Goal: Transaction & Acquisition: Purchase product/service

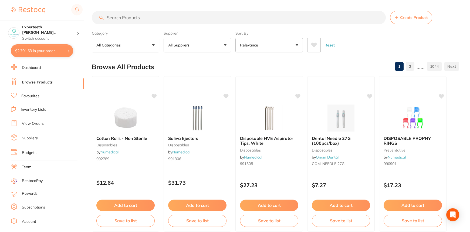
click at [114, 16] on input "search" at bounding box center [239, 18] width 294 height 14
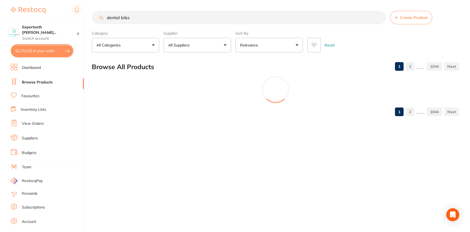
type input "dental bibs"
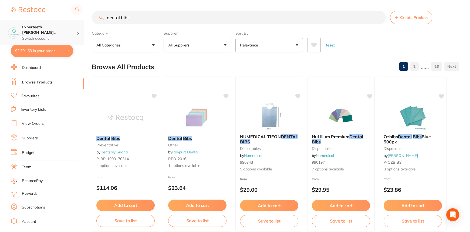
drag, startPoint x: 138, startPoint y: 16, endPoint x: 11, endPoint y: 21, distance: 126.8
click at [11, 21] on div "$2,701.53 Experteeth [PERSON_NAME]... Switch account Experteeth Eastwood West $…" at bounding box center [235, 116] width 470 height 232
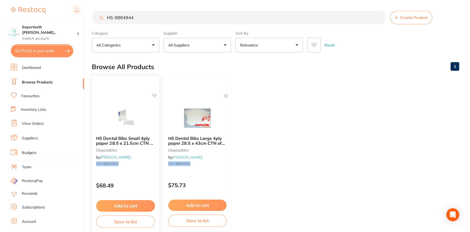
type input "HS-9884944"
click at [137, 139] on span "HS Dental Bibs Small 4ply paper 28.5 x 21.5cm CTN of 800" at bounding box center [125, 142] width 58 height 15
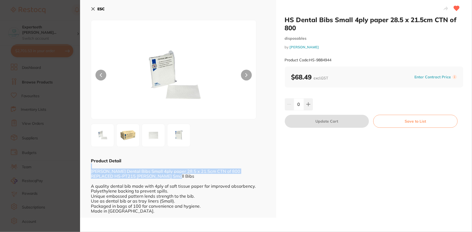
drag, startPoint x: 173, startPoint y: 176, endPoint x: 89, endPoint y: 165, distance: 84.4
click at [89, 165] on div "ESC Product Detail [PERSON_NAME] Dental Bibs Small 4ply paper 28.5 x 21.5cm CTN…" at bounding box center [178, 109] width 196 height 218
click at [246, 178] on div "[PERSON_NAME] Dental Bibs Small 4ply paper 28.5 x 21.5cm CTN of 800 REPLACED HS…" at bounding box center [178, 189] width 174 height 50
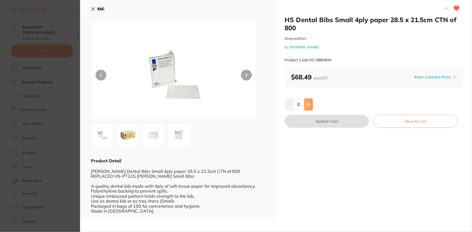
click at [311, 105] on button at bounding box center [308, 104] width 9 height 12
type input "1"
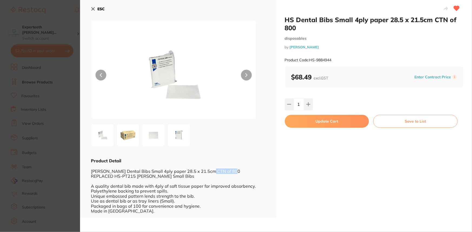
drag, startPoint x: 236, startPoint y: 172, endPoint x: 211, endPoint y: 173, distance: 24.9
click at [211, 173] on div "[PERSON_NAME] Dental Bibs Small 4ply paper 28.5 x 21.5cm CTN of 800 REPLACED HS…" at bounding box center [178, 189] width 174 height 50
click at [229, 179] on div "[PERSON_NAME] Dental Bibs Small 4ply paper 28.5 x 21.5cm CTN of 800 REPLACED HS…" at bounding box center [178, 189] width 174 height 50
click at [128, 142] on img at bounding box center [127, 135] width 19 height 19
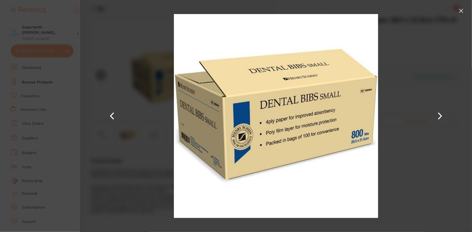
click at [464, 12] on button at bounding box center [460, 10] width 9 height 9
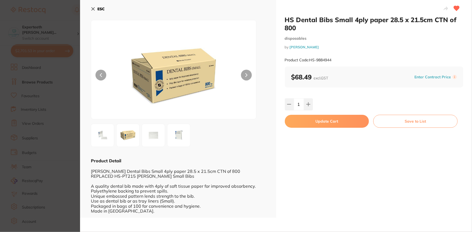
click at [345, 124] on button "Update Cart" at bounding box center [327, 121] width 84 height 13
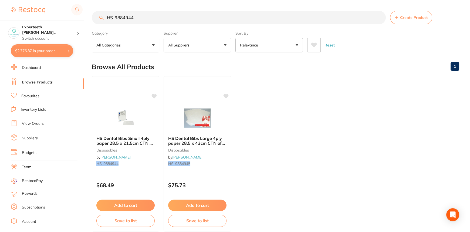
drag, startPoint x: 138, startPoint y: 18, endPoint x: 52, endPoint y: 11, distance: 86.2
click at [52, 11] on div "$2,776.87 Experteeth [PERSON_NAME]... Switch account Experteeth Eastwood West $…" at bounding box center [235, 116] width 470 height 232
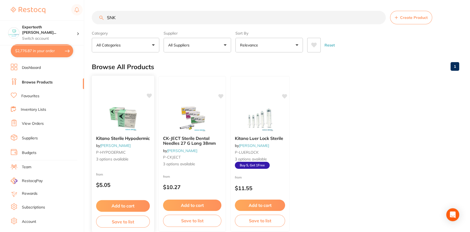
type input "SNK"
click at [134, 143] on div "Kitano Sterile Hypodermic by [PERSON_NAME] P-HYPODERMIC 3 options available" at bounding box center [123, 148] width 62 height 35
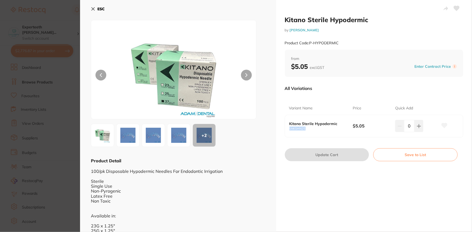
drag, startPoint x: 308, startPoint y: 129, endPoint x: 278, endPoint y: 131, distance: 30.0
click at [278, 131] on div "Kitano Sterile Hypodermic by [PERSON_NAME] Product Code: P-HYPODERMIC from $5.0…" at bounding box center [374, 121] width 196 height 243
click at [333, 143] on div "All Variations Variant Name Price Quick Add Kitano Sterile Hypodermic SNKSHN25 …" at bounding box center [374, 112] width 179 height 63
